Goal: Task Accomplishment & Management: Use online tool/utility

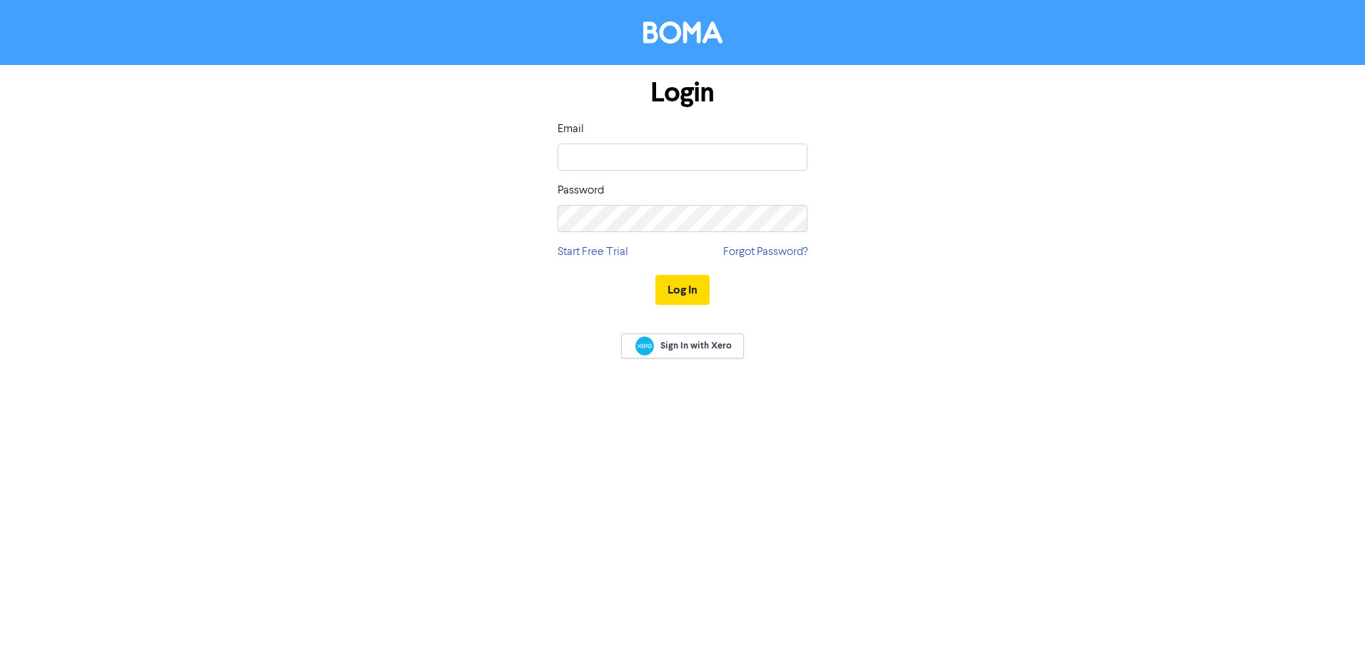
click at [516, 221] on div "Login Email Password Start Free Trial Forgot Password? Log In" at bounding box center [683, 192] width 814 height 254
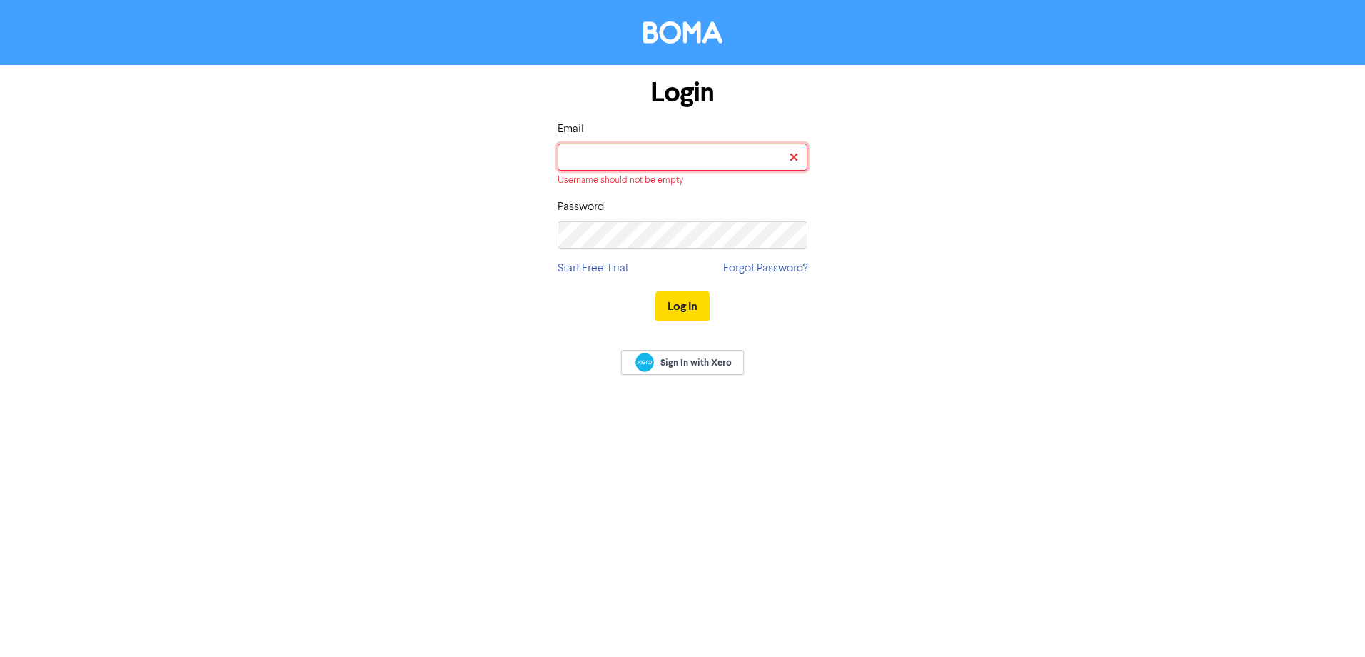
click at [625, 162] on input "email" at bounding box center [682, 156] width 250 height 27
type input "[PERSON_NAME][EMAIL_ADDRESS][DOMAIN_NAME]"
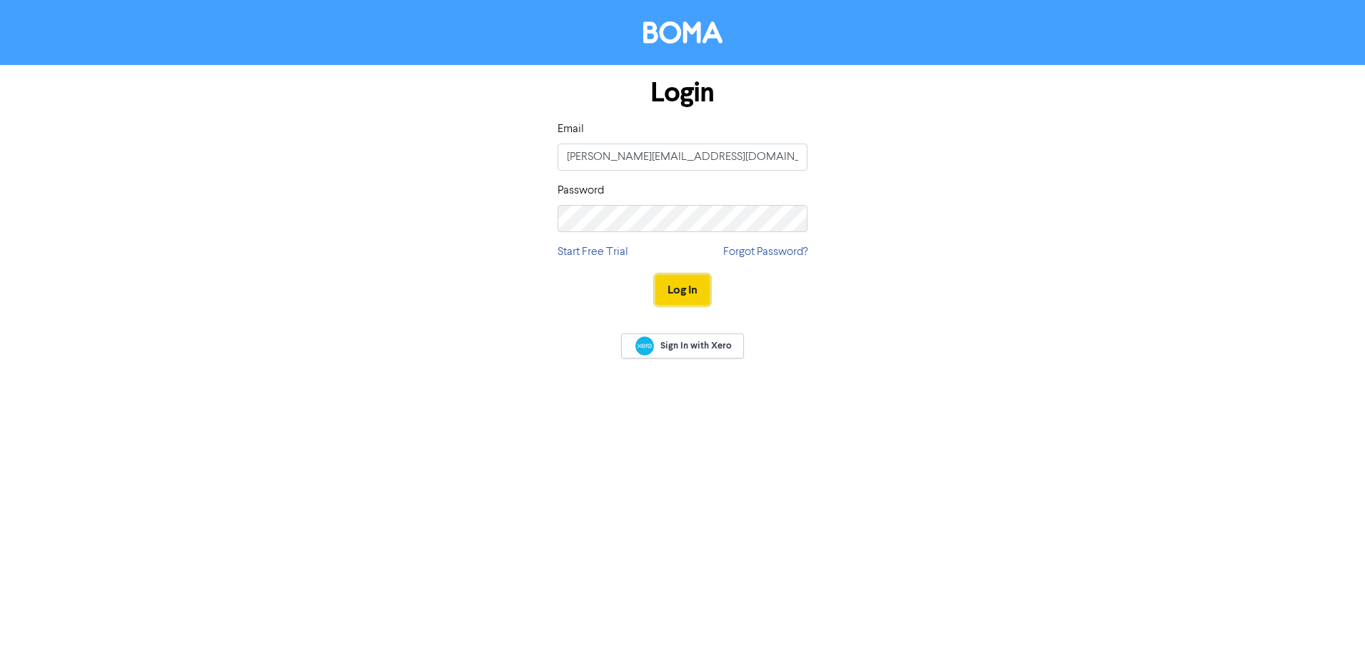
click at [675, 283] on button "Log In" at bounding box center [682, 290] width 54 height 30
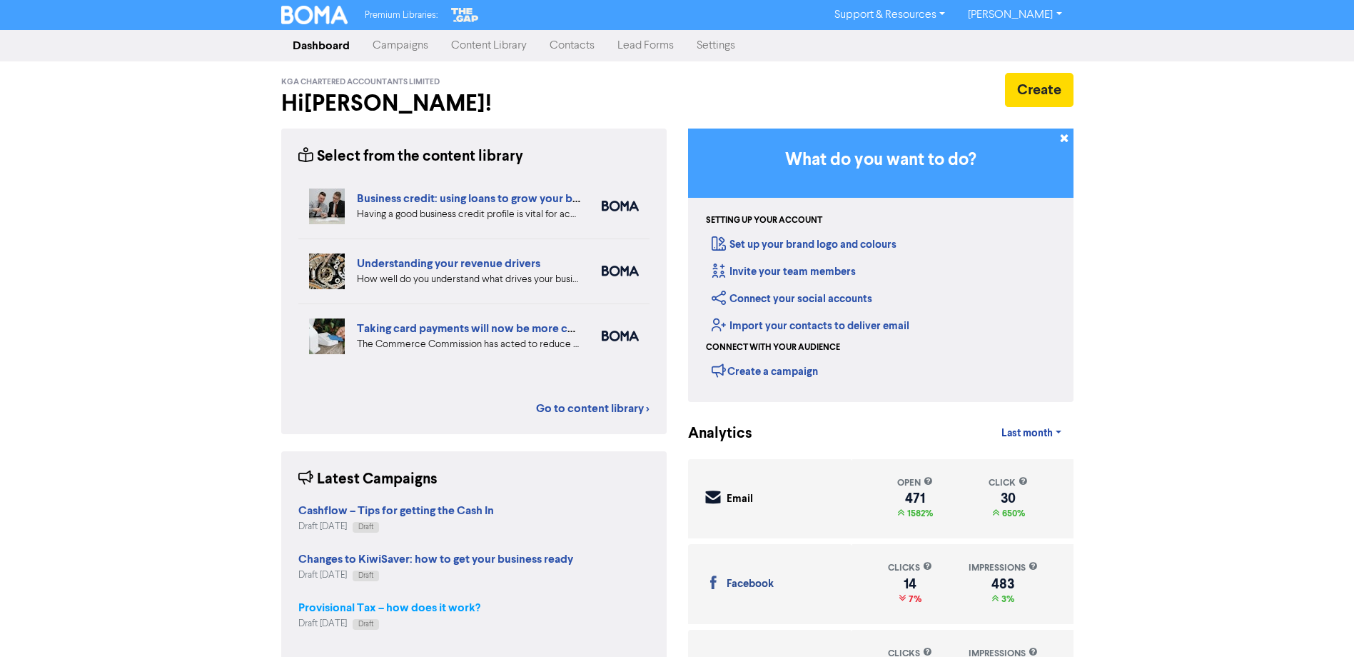
click at [365, 613] on strong "Provisional Tax – how does it work?" at bounding box center [389, 607] width 182 height 14
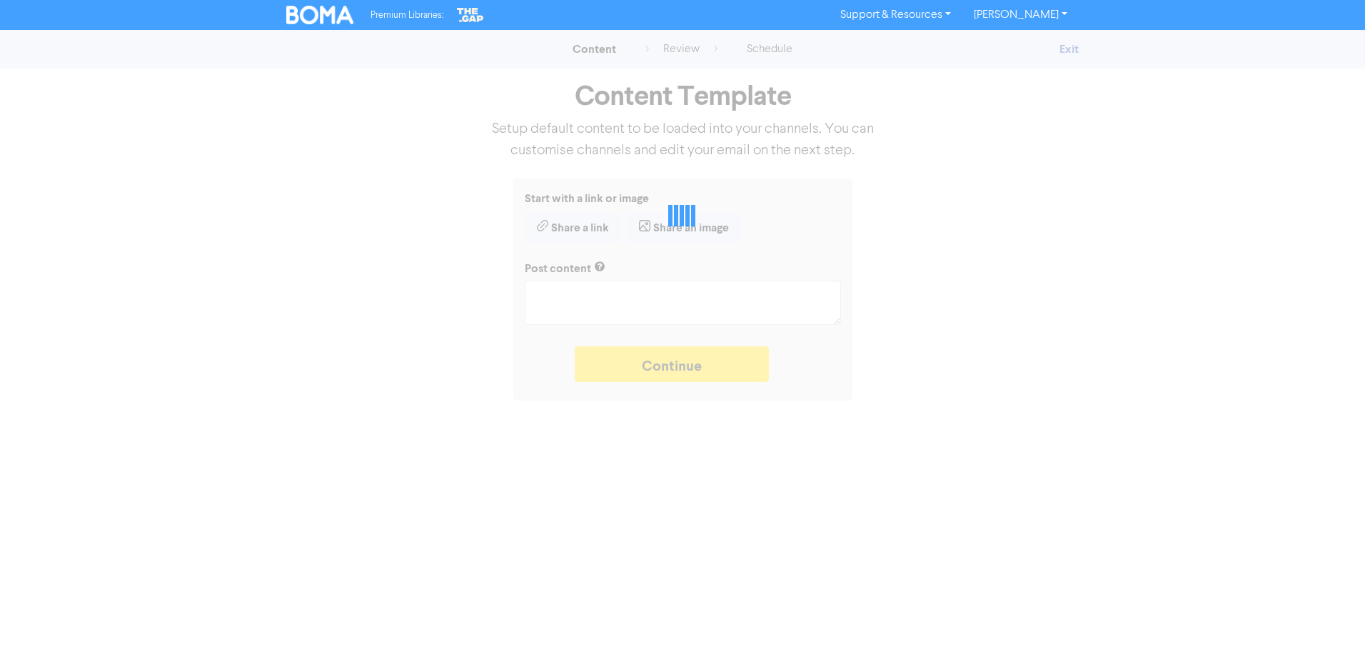
type textarea "x"
type textarea "Provisional tax is like paying progress payments on next year’s income tax. Be …"
type textarea "x"
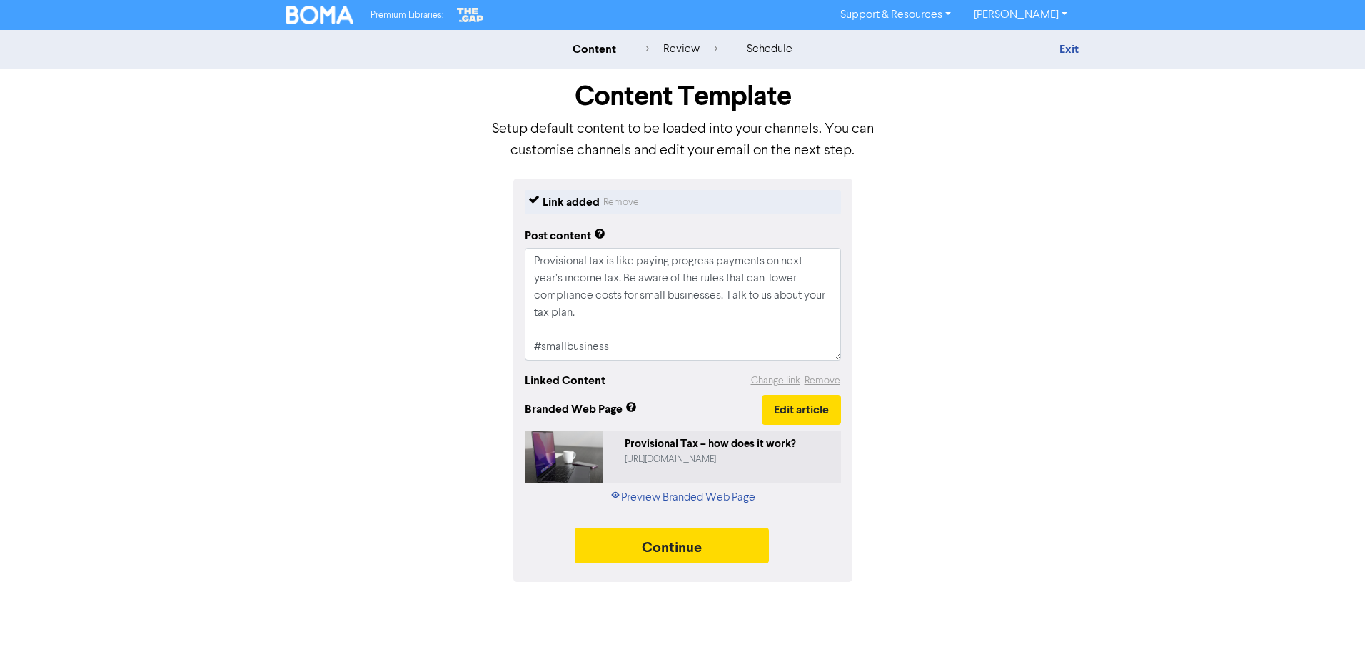
click at [581, 48] on div "content" at bounding box center [594, 49] width 44 height 17
click at [602, 45] on div "content" at bounding box center [594, 49] width 44 height 17
click at [305, 9] on img at bounding box center [319, 15] width 67 height 19
